Goal: Book appointment/travel/reservation

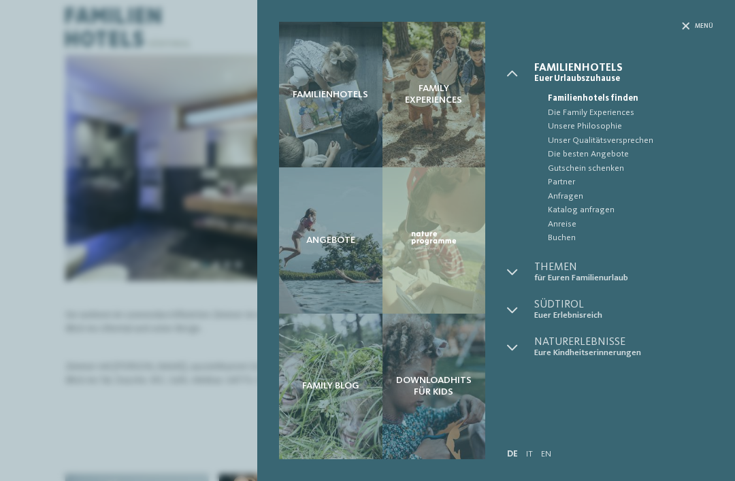
click at [692, 27] on div "Menü" at bounding box center [697, 26] width 31 height 9
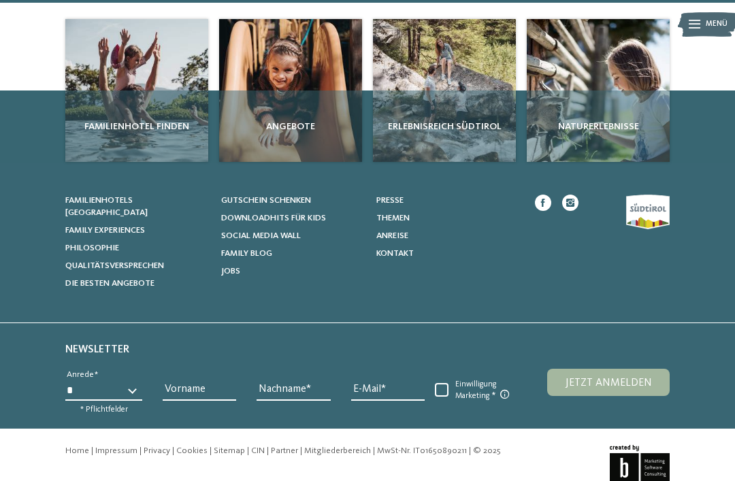
scroll to position [461, 0]
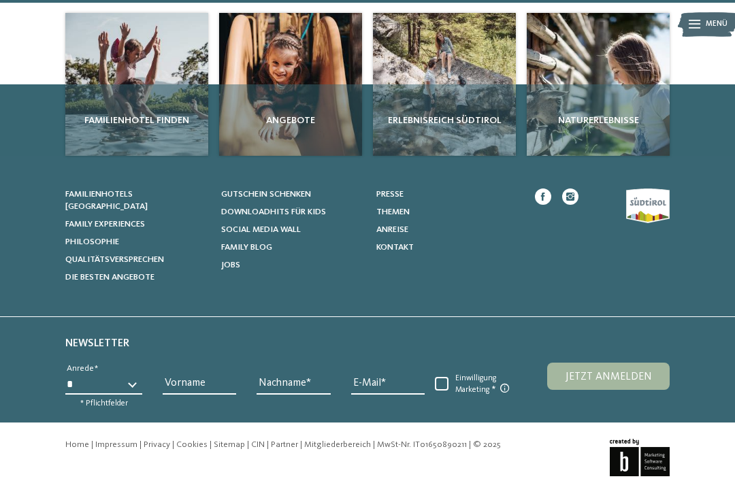
click at [89, 197] on span "Familienhotels [GEOGRAPHIC_DATA]" at bounding box center [106, 200] width 82 height 21
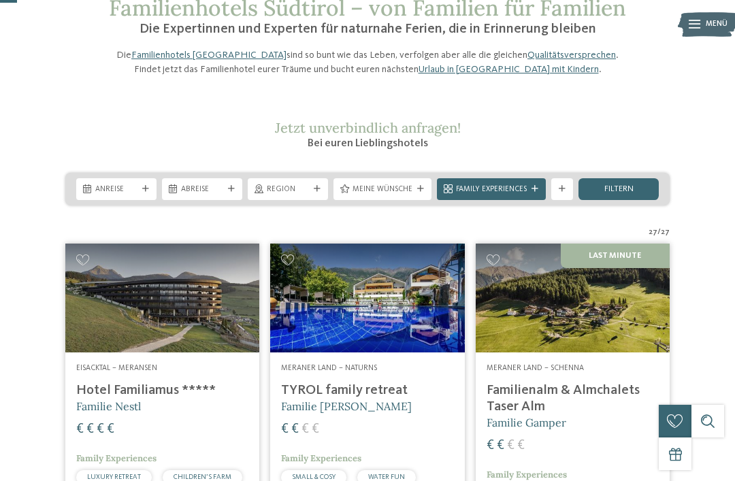
scroll to position [79, 0]
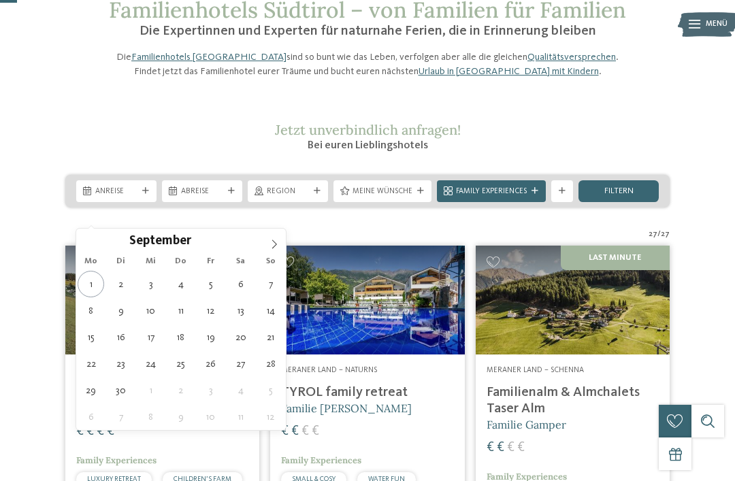
click at [276, 249] on icon at bounding box center [274, 245] width 10 height 10
type div "[DATE]"
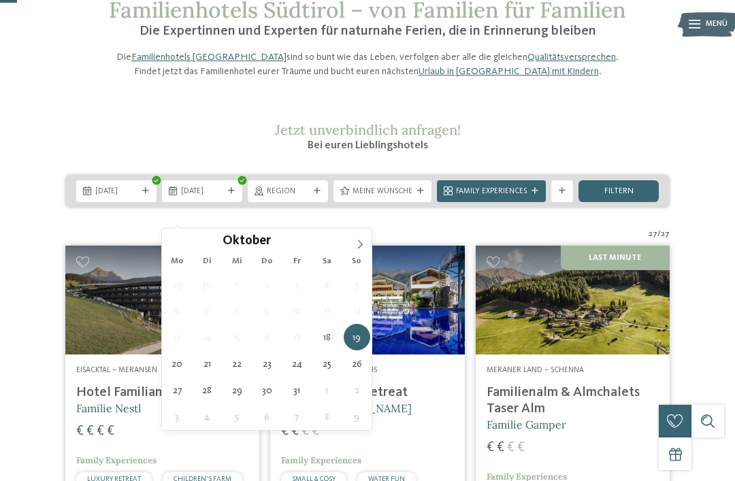
type div "[DATE]"
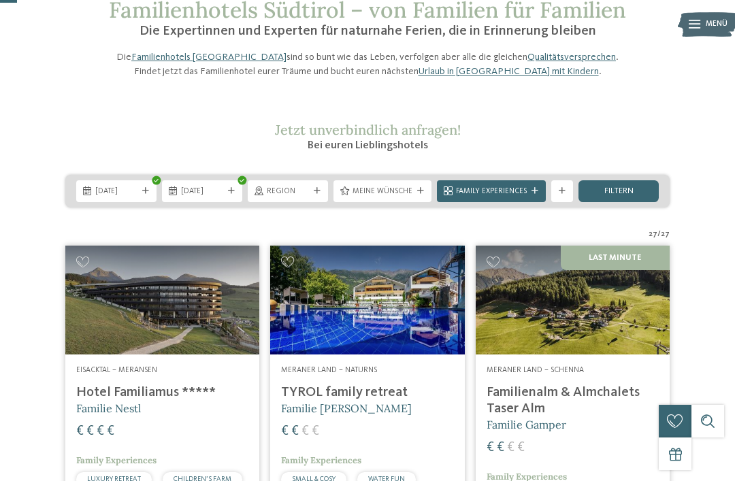
click at [425, 195] on div at bounding box center [420, 191] width 11 height 7
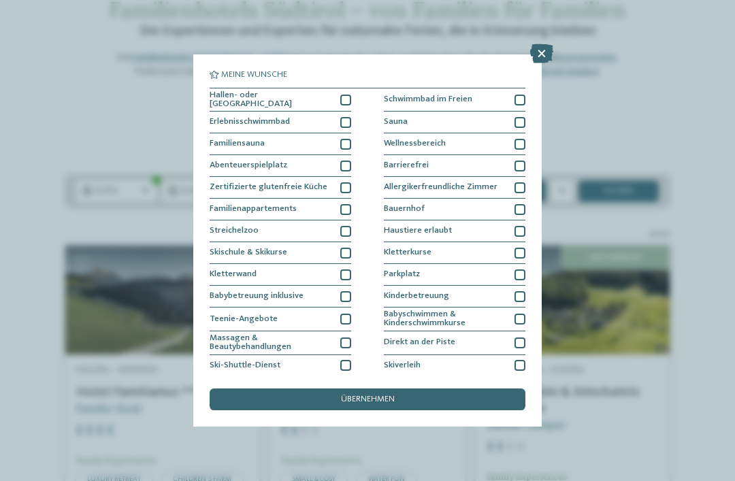
click at [518, 230] on div at bounding box center [519, 231] width 11 height 11
click at [440, 389] on div "übernehmen" at bounding box center [368, 400] width 316 height 22
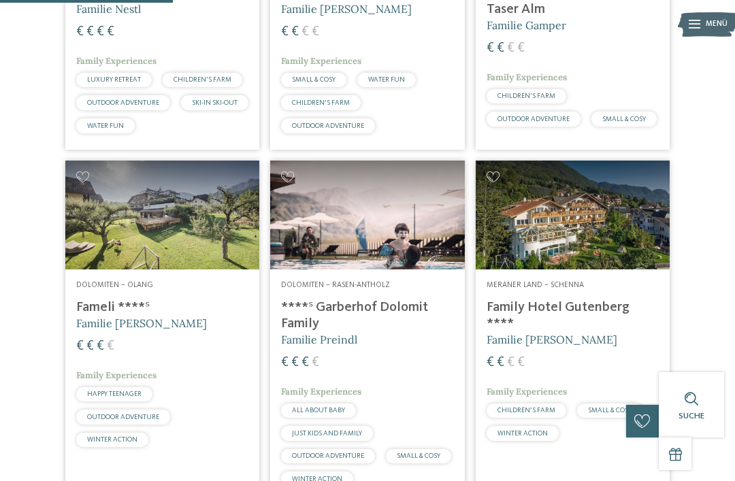
scroll to position [533, 0]
